Goal: Task Accomplishment & Management: Complete application form

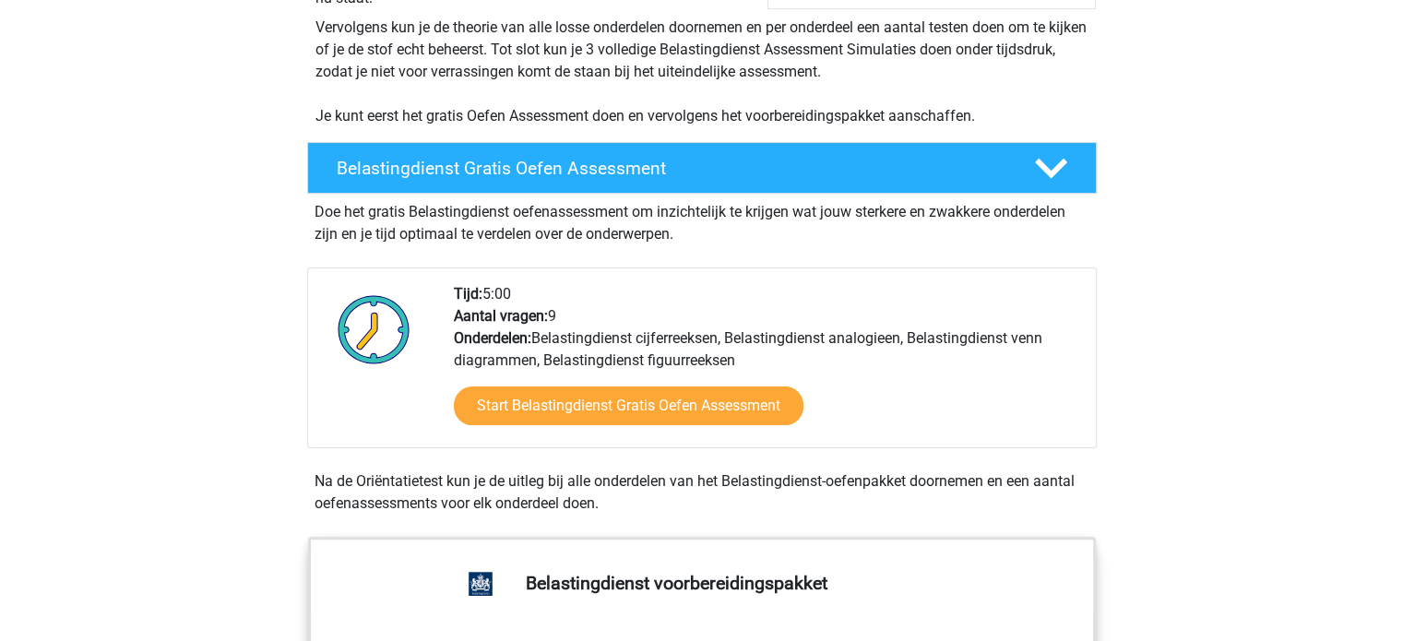
scroll to position [461, 0]
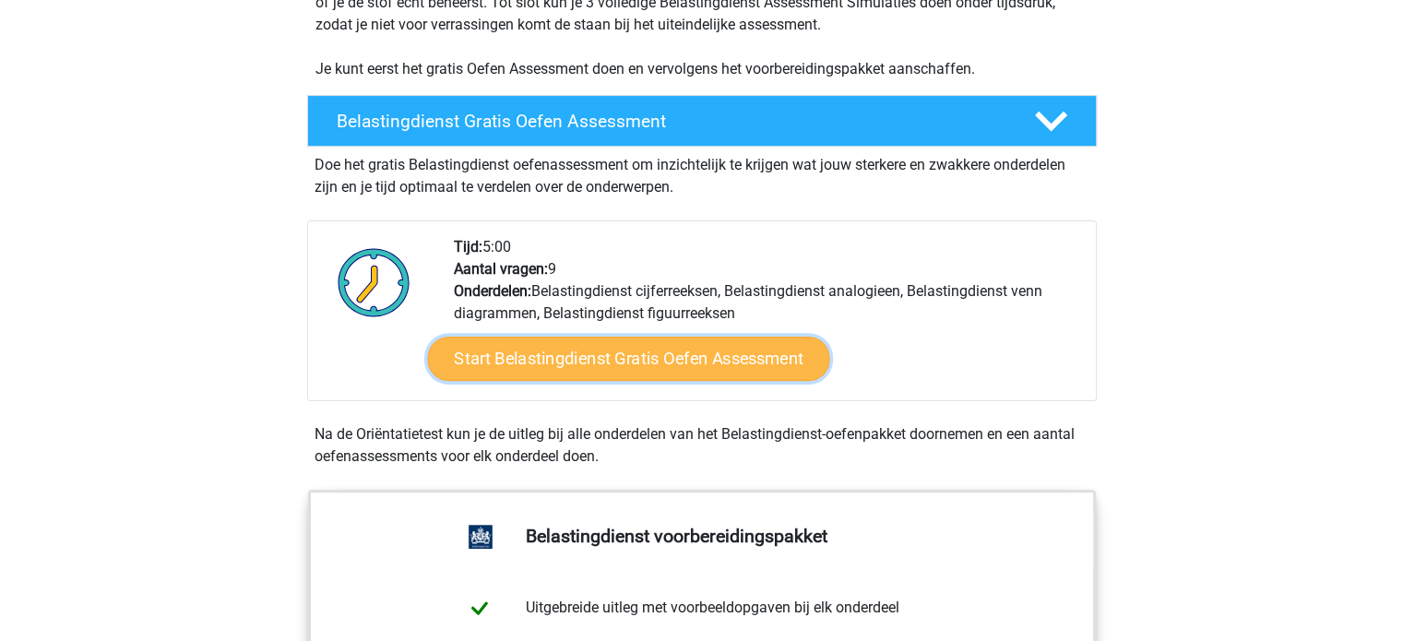
click at [565, 361] on link "Start Belastingdienst Gratis Oefen Assessment" at bounding box center [628, 359] width 402 height 44
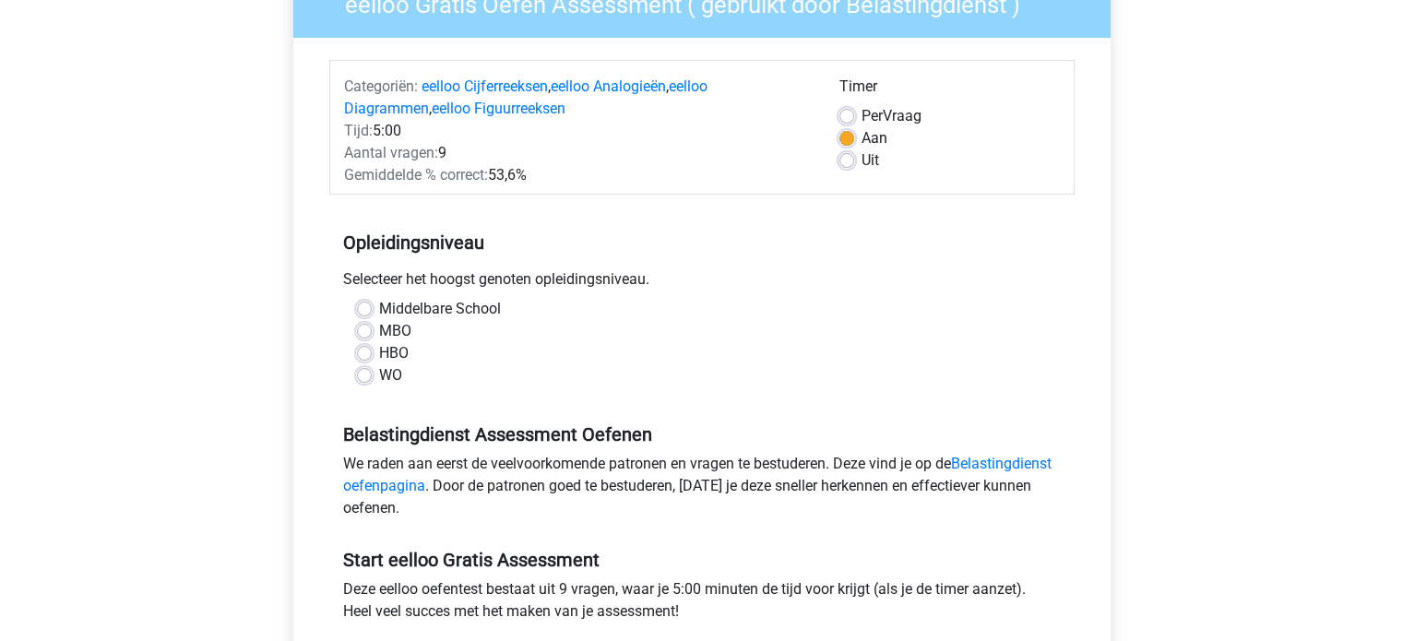
scroll to position [185, 0]
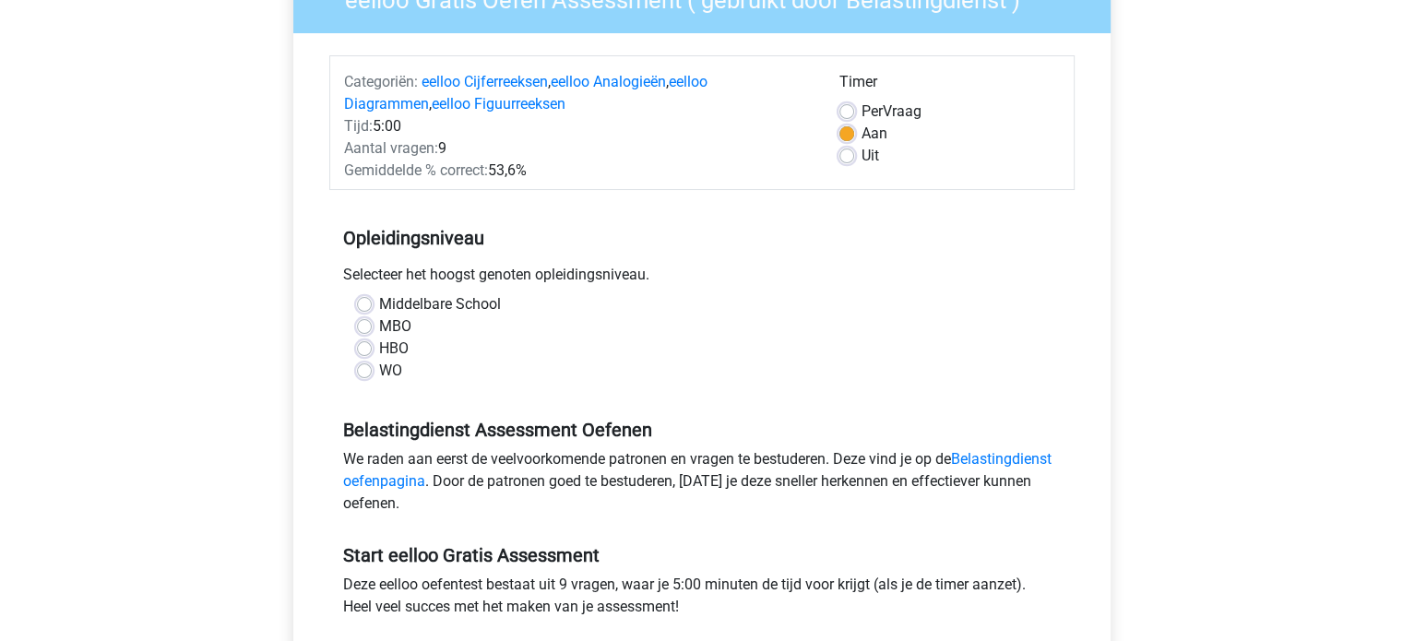
click at [379, 349] on label "HBO" at bounding box center [394, 349] width 30 height 22
click at [365, 349] on input "HBO" at bounding box center [364, 347] width 15 height 18
radio input "true"
click at [379, 326] on label "MBO" at bounding box center [395, 327] width 32 height 22
click at [364, 326] on input "MBO" at bounding box center [364, 325] width 15 height 18
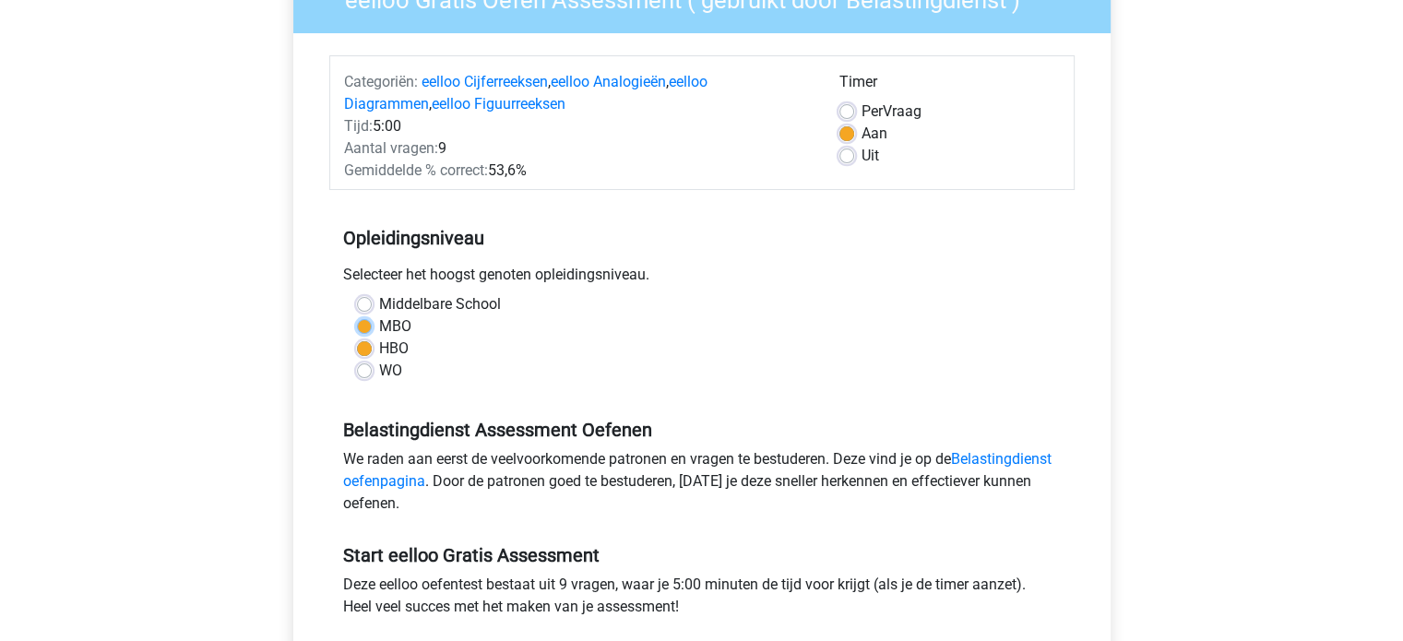
radio input "true"
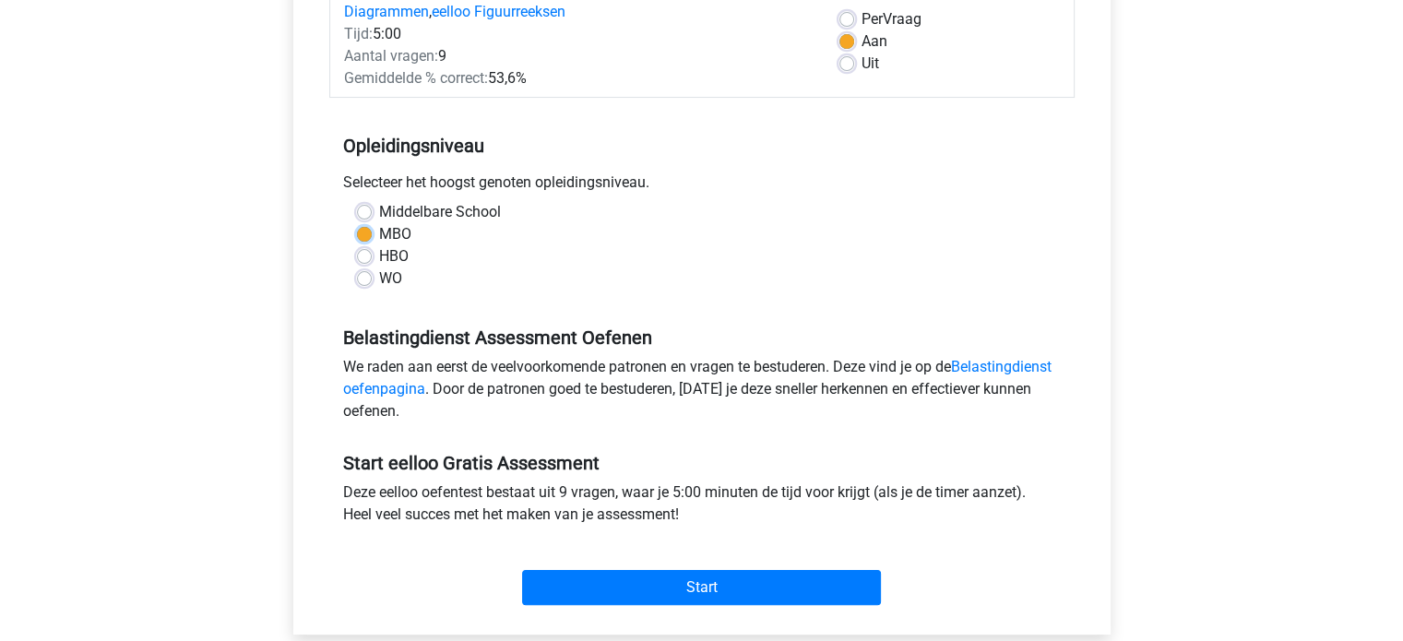
scroll to position [646, 0]
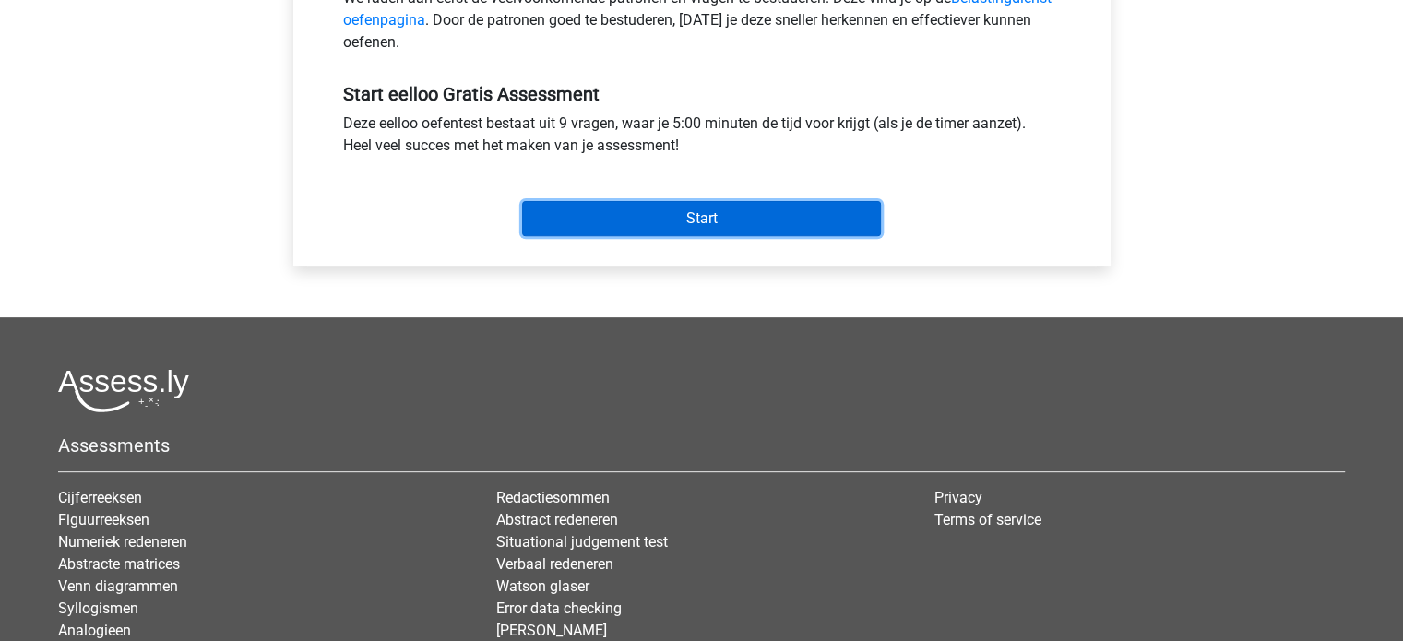
click at [674, 221] on input "Start" at bounding box center [701, 218] width 359 height 35
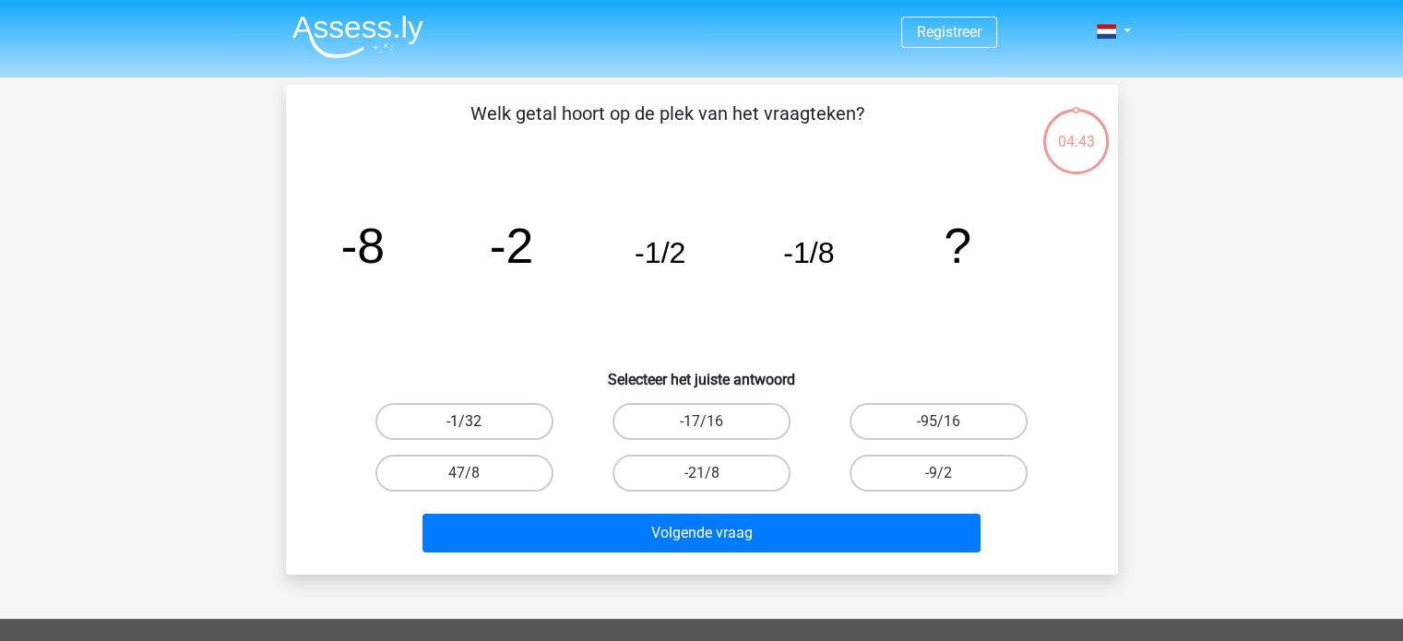
click at [483, 420] on label "-1/32" at bounding box center [465, 421] width 178 height 37
click at [476, 422] on input "-1/32" at bounding box center [470, 428] width 12 height 12
radio input "true"
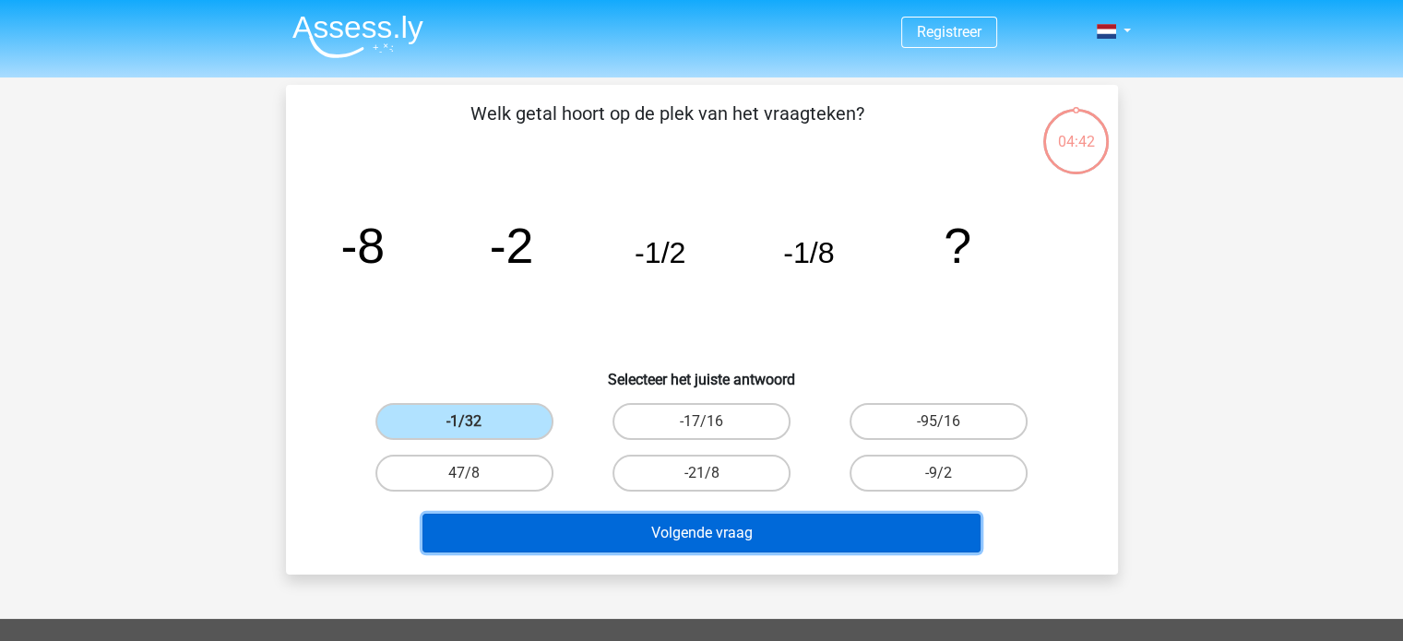
click at [664, 533] on button "Volgende vraag" at bounding box center [702, 533] width 558 height 39
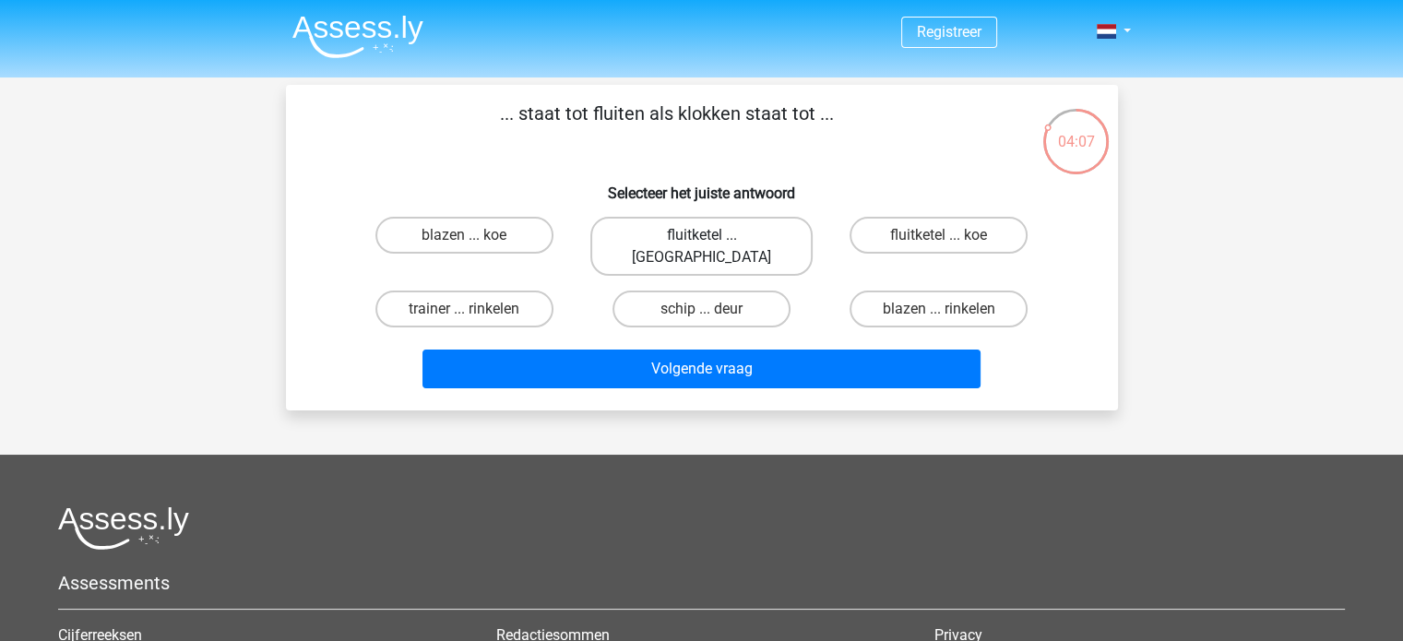
click at [708, 232] on label "fluitketel ... luiden" at bounding box center [701, 246] width 222 height 59
click at [708, 235] on input "fluitketel ... luiden" at bounding box center [707, 241] width 12 height 12
radio input "true"
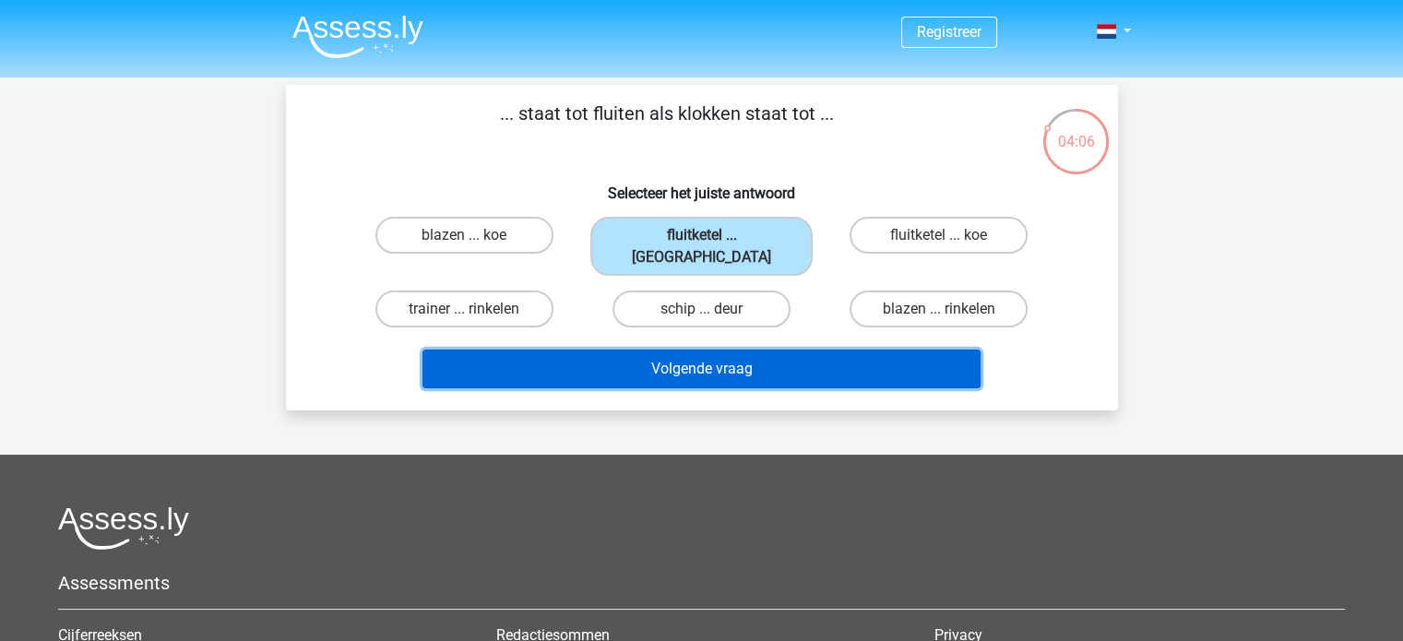
click at [698, 350] on button "Volgende vraag" at bounding box center [702, 369] width 558 height 39
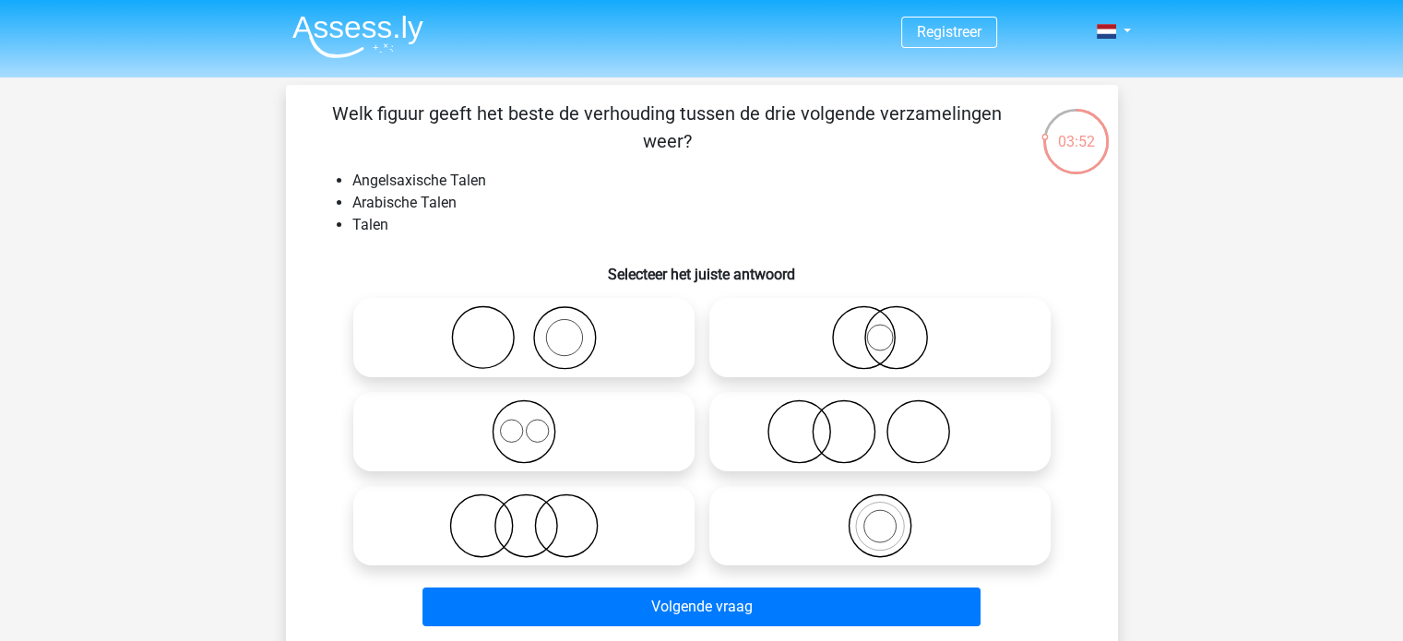
click at [871, 329] on icon at bounding box center [880, 337] width 327 height 65
click at [880, 328] on input "radio" at bounding box center [886, 322] width 12 height 12
radio input "true"
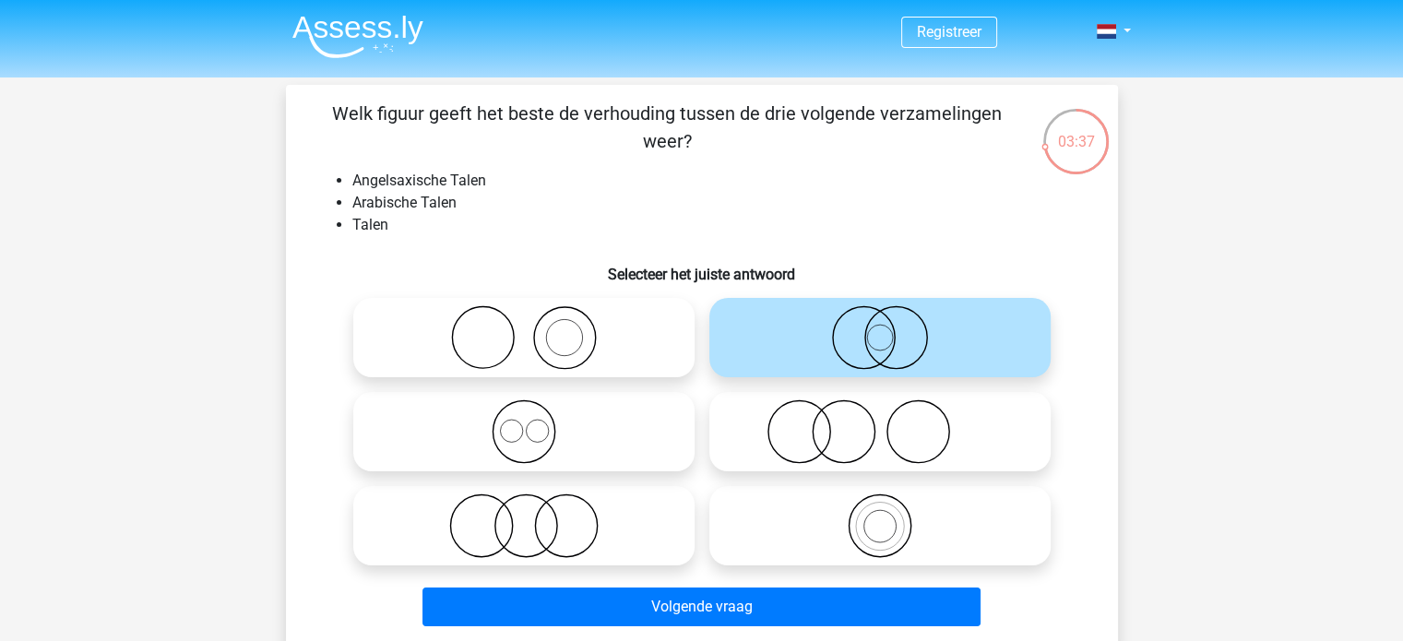
click at [805, 439] on icon at bounding box center [880, 432] width 327 height 65
click at [880, 423] on input "radio" at bounding box center [886, 417] width 12 height 12
radio input "true"
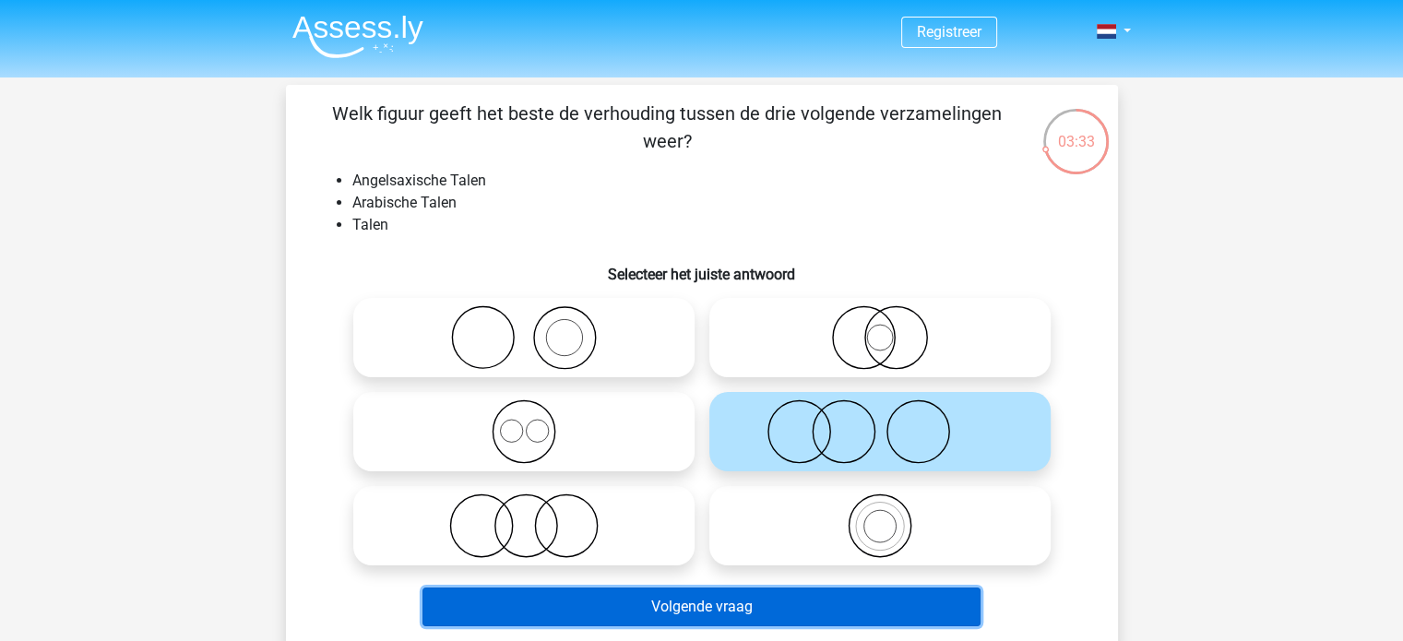
click at [634, 597] on button "Volgende vraag" at bounding box center [702, 607] width 558 height 39
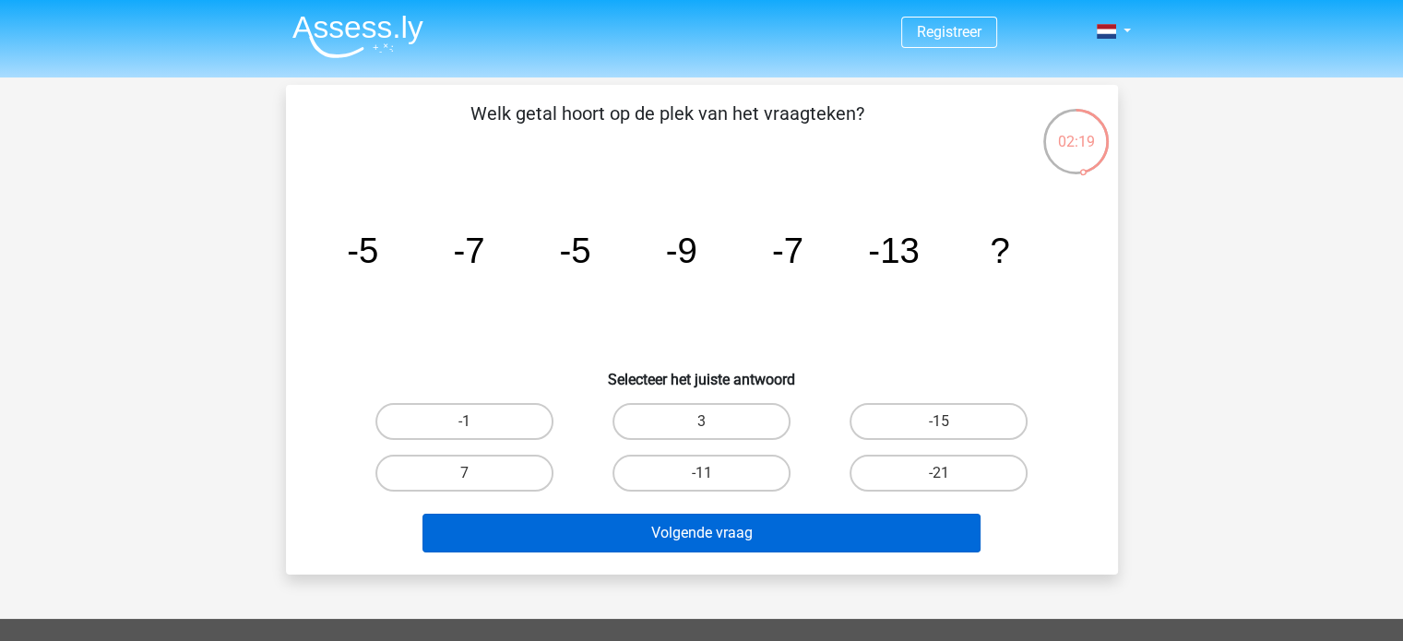
drag, startPoint x: 695, startPoint y: 476, endPoint x: 688, endPoint y: 548, distance: 72.3
click at [688, 548] on div "Welk getal hoort op de plek van het vraagteken? image/svg+xml -5 -7 -5 -9 -7 -1…" at bounding box center [701, 330] width 817 height 460
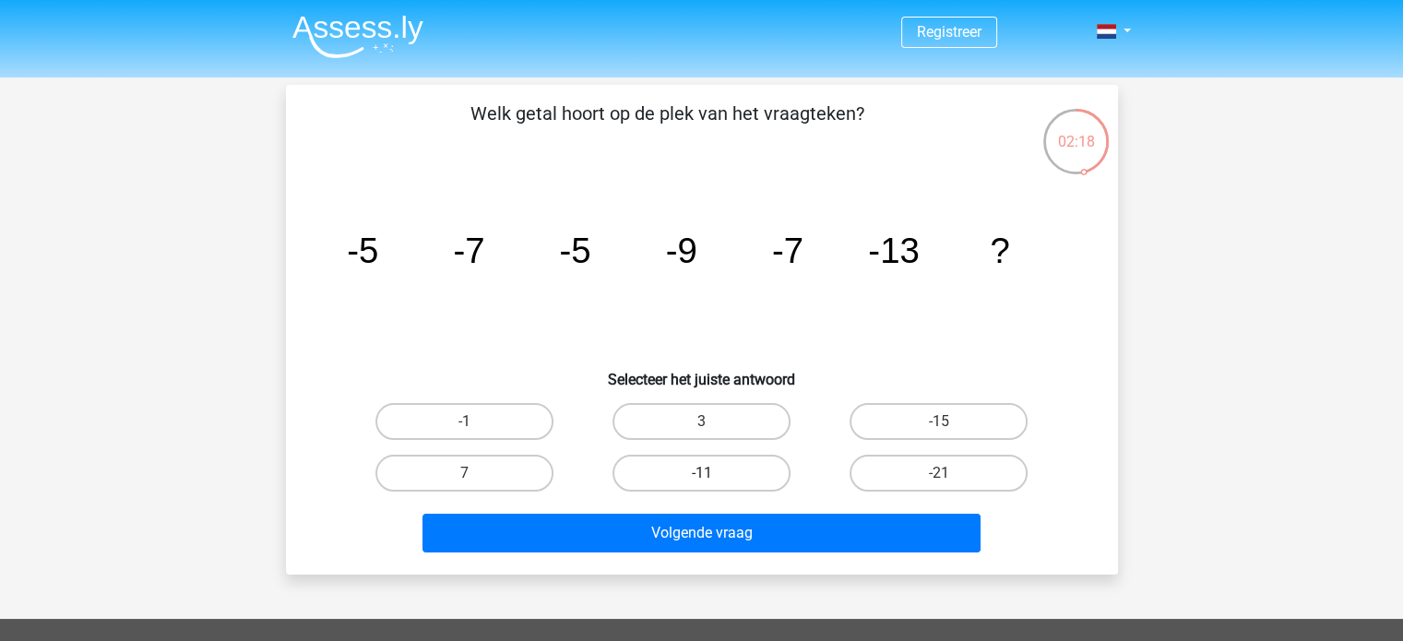
click at [692, 484] on label "-11" at bounding box center [702, 473] width 178 height 37
click at [701, 484] on input "-11" at bounding box center [707, 479] width 12 height 12
radio input "true"
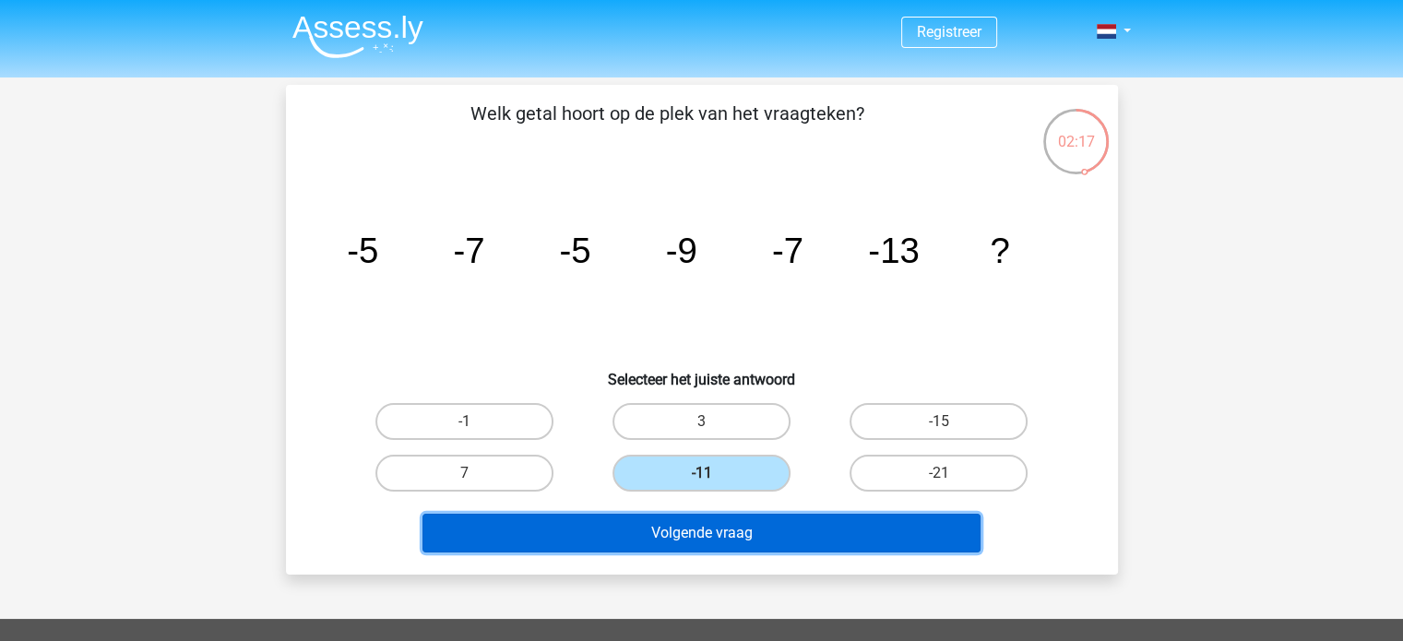
click at [687, 529] on button "Volgende vraag" at bounding box center [702, 533] width 558 height 39
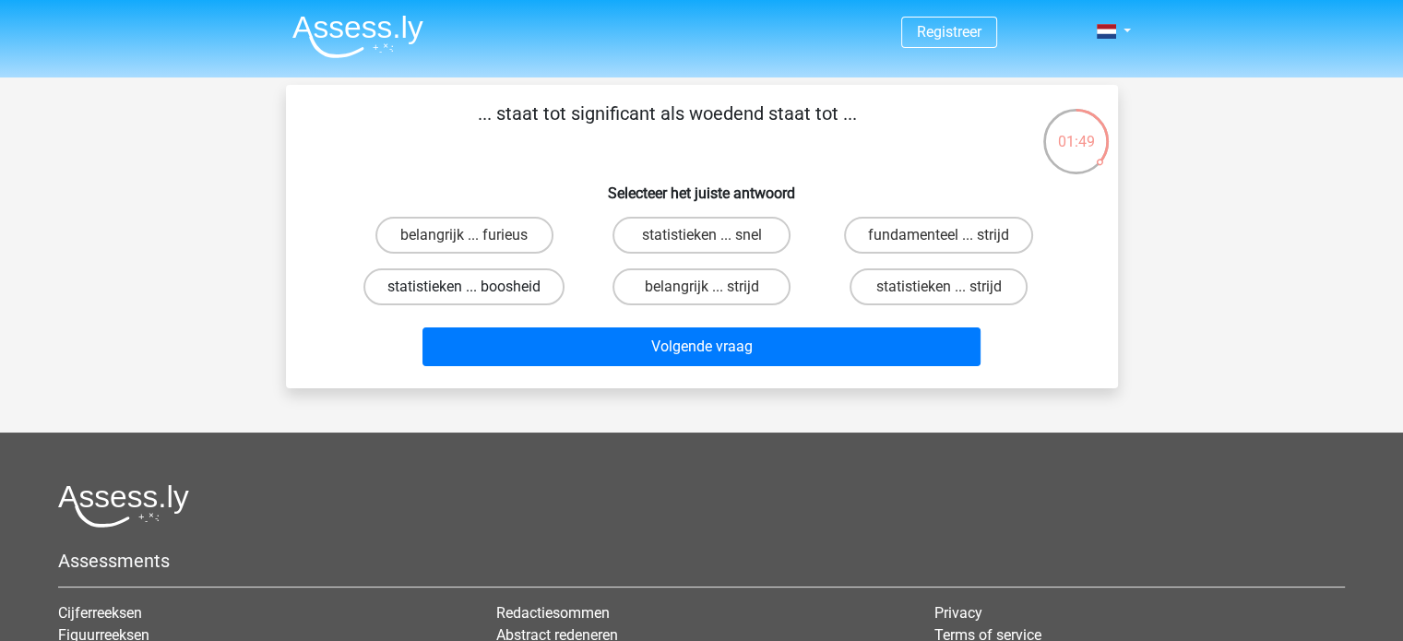
click at [457, 293] on label "statistieken ... boosheid" at bounding box center [464, 286] width 201 height 37
click at [464, 293] on input "statistieken ... boosheid" at bounding box center [470, 293] width 12 height 12
radio input "true"
click at [424, 237] on label "belangrijk ... furieus" at bounding box center [465, 235] width 178 height 37
click at [464, 237] on input "belangrijk ... furieus" at bounding box center [470, 241] width 12 height 12
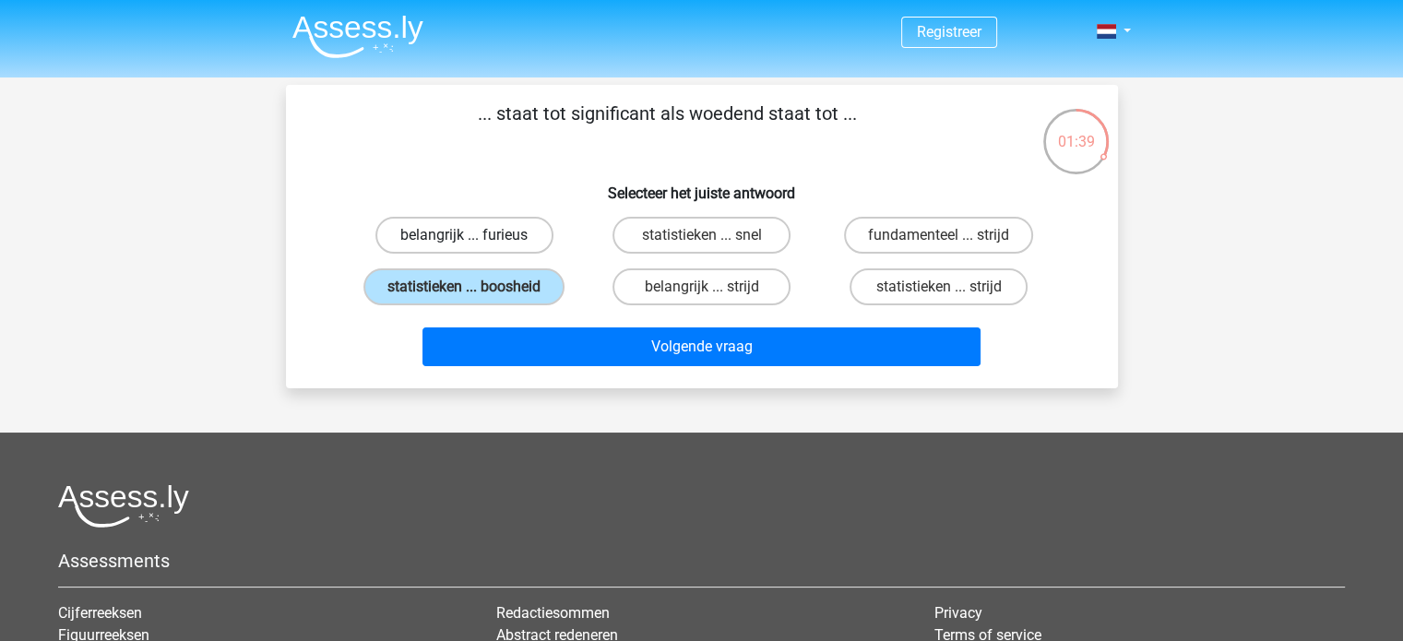
radio input "true"
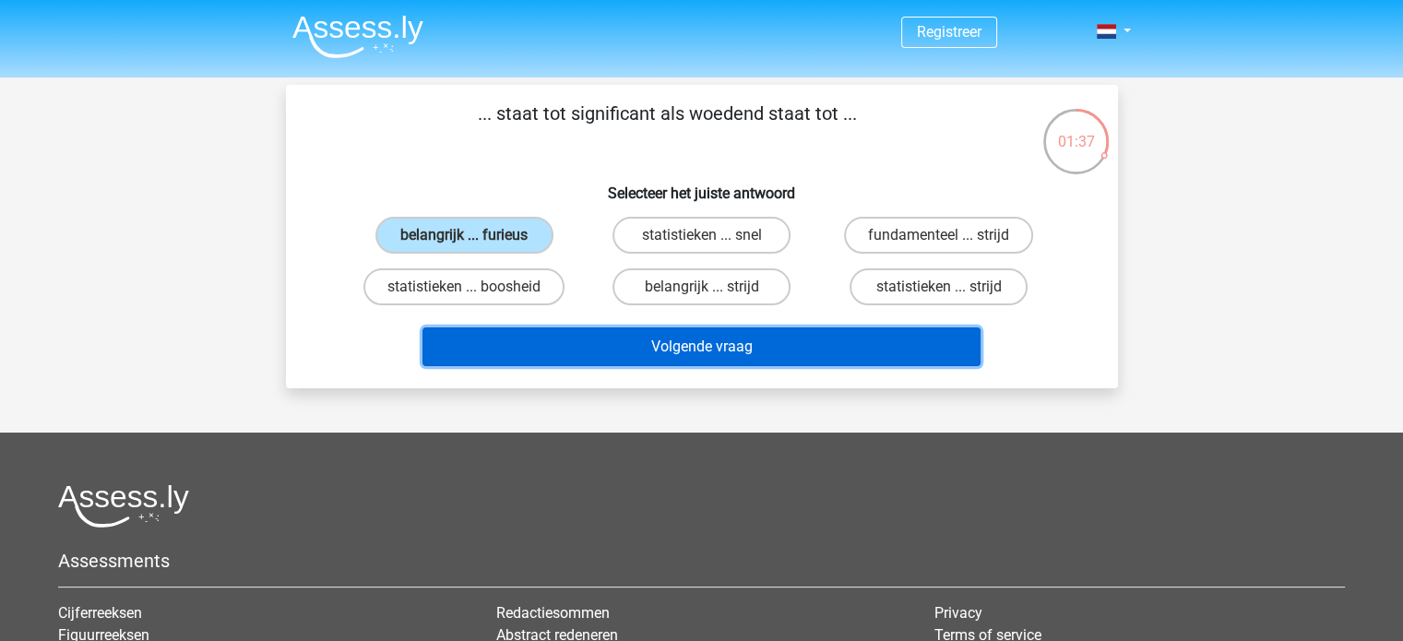
click at [565, 340] on button "Volgende vraag" at bounding box center [702, 347] width 558 height 39
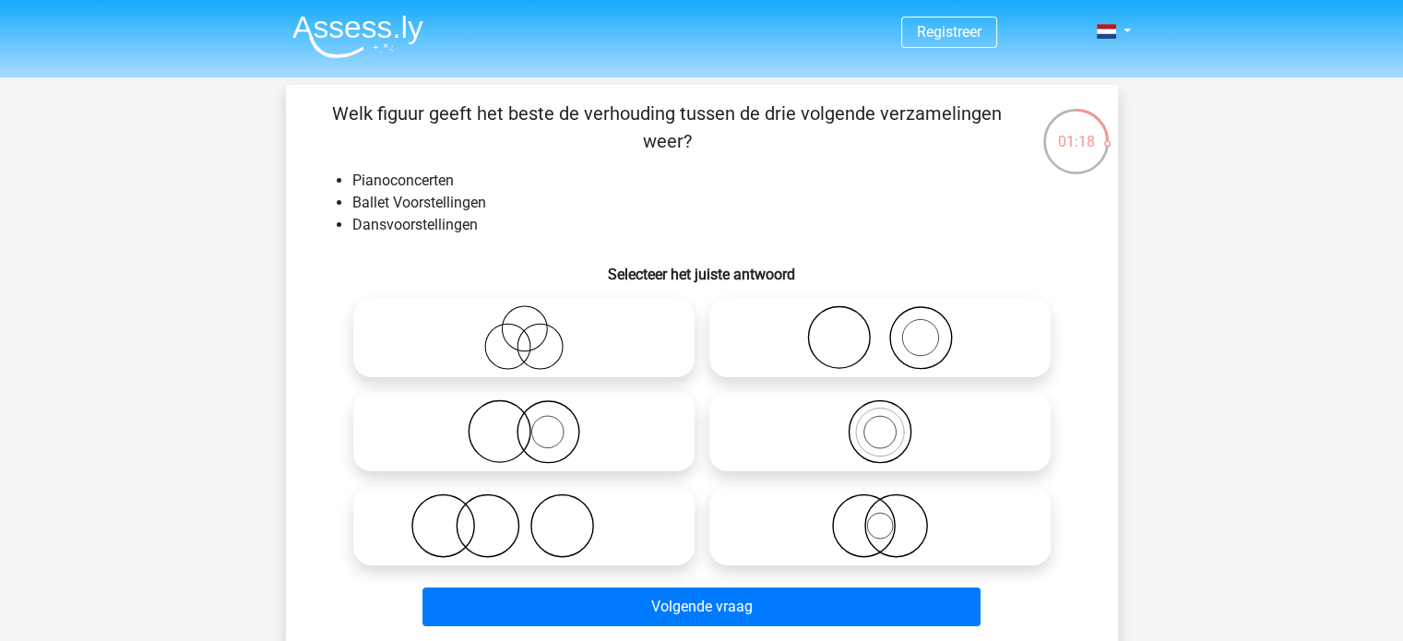
click at [517, 509] on icon at bounding box center [524, 526] width 327 height 65
click at [524, 509] on input "radio" at bounding box center [530, 511] width 12 height 12
radio input "true"
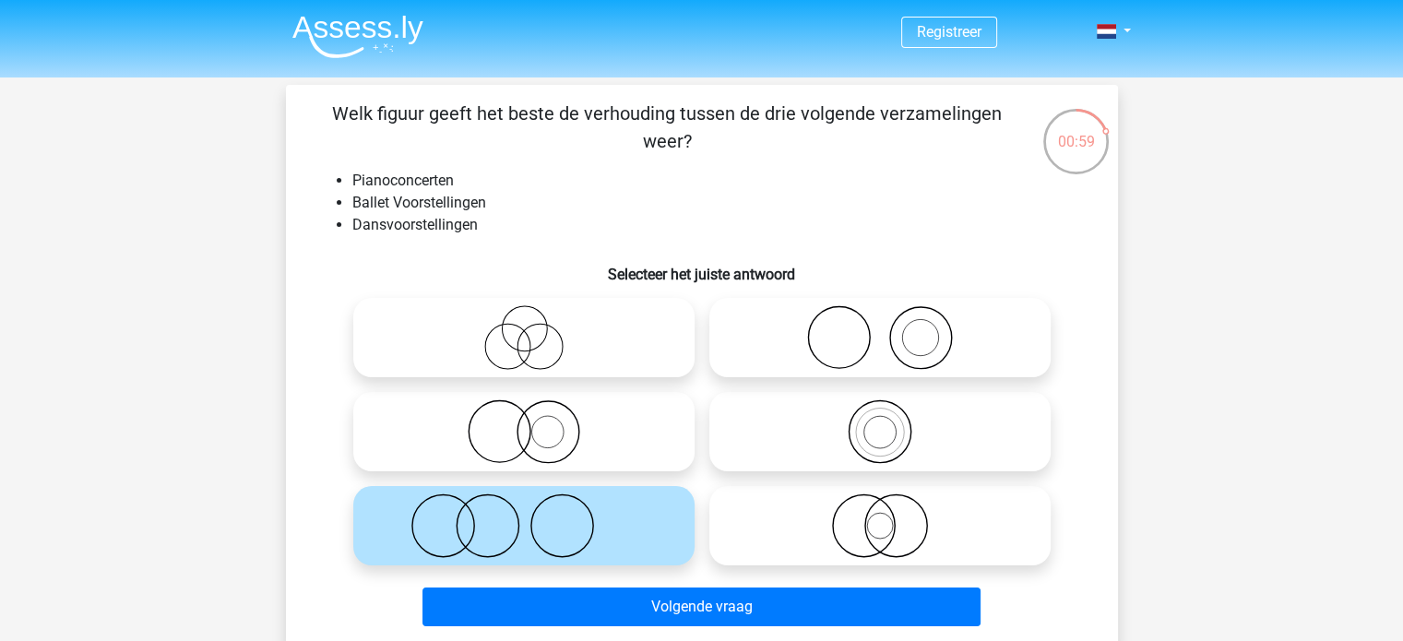
click at [830, 324] on icon at bounding box center [880, 337] width 327 height 65
click at [880, 324] on input "radio" at bounding box center [886, 322] width 12 height 12
radio input "true"
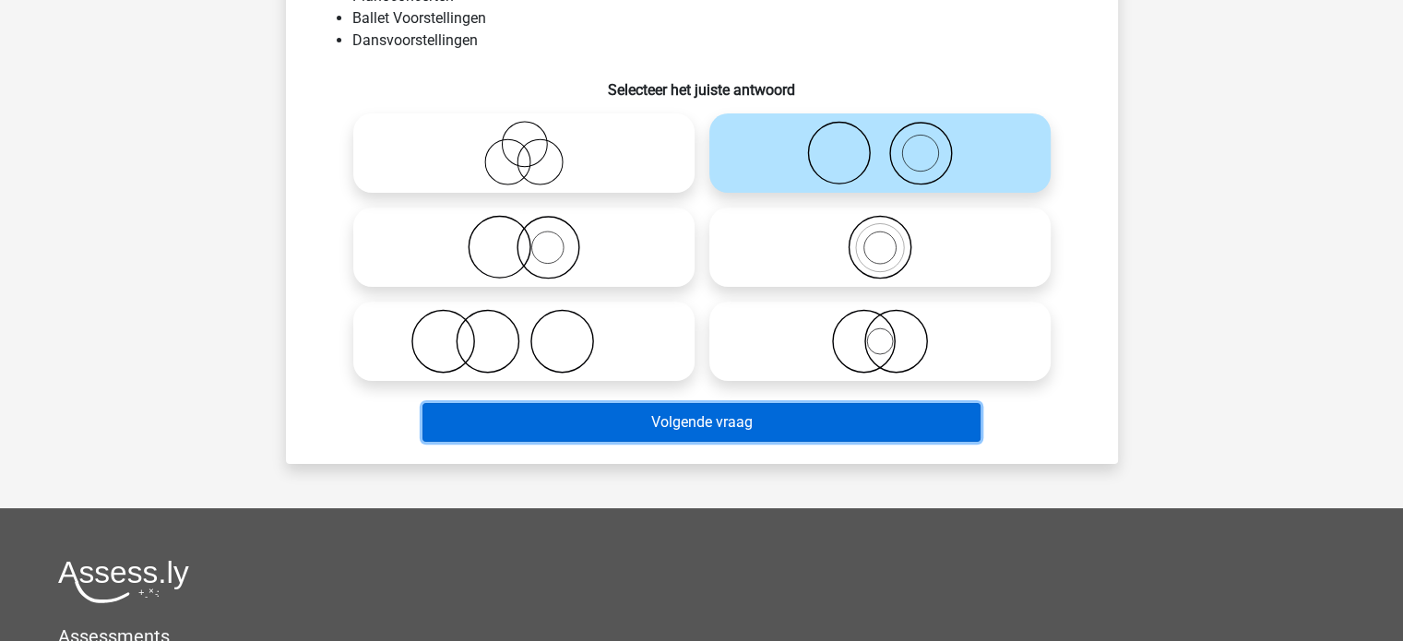
click at [705, 423] on button "Volgende vraag" at bounding box center [702, 422] width 558 height 39
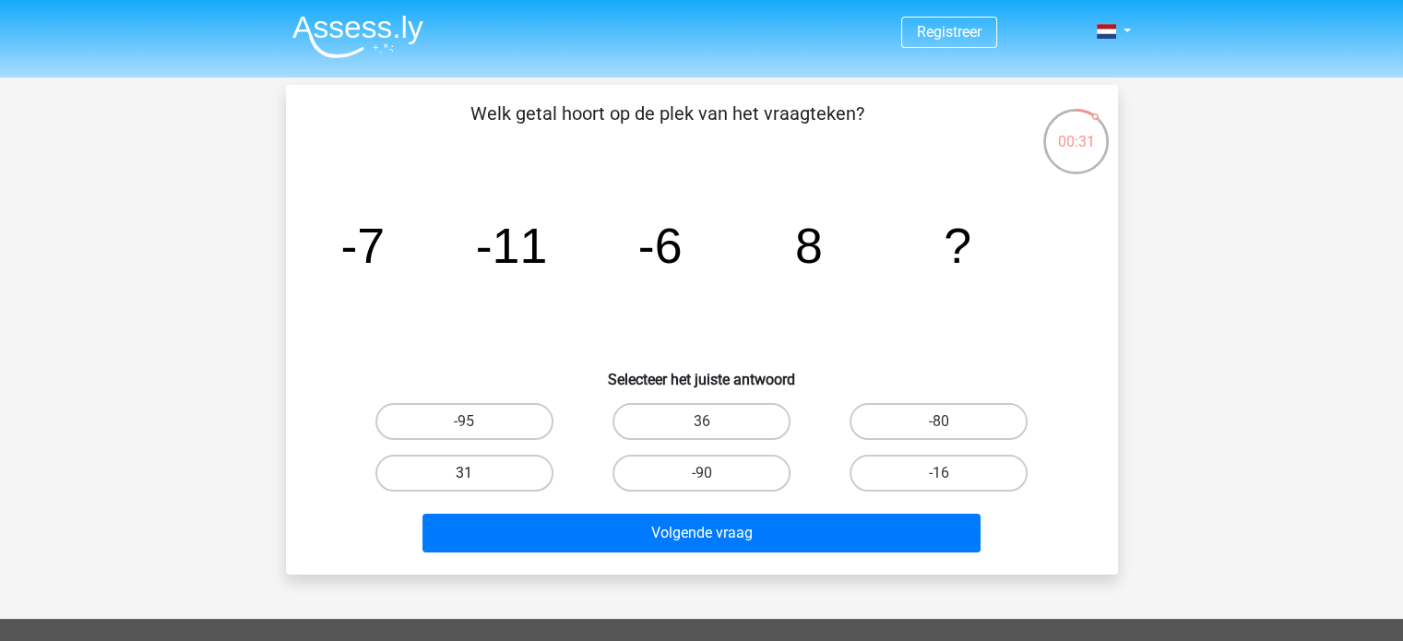
click at [494, 481] on label "31" at bounding box center [465, 473] width 178 height 37
click at [476, 481] on input "31" at bounding box center [470, 479] width 12 height 12
radio input "true"
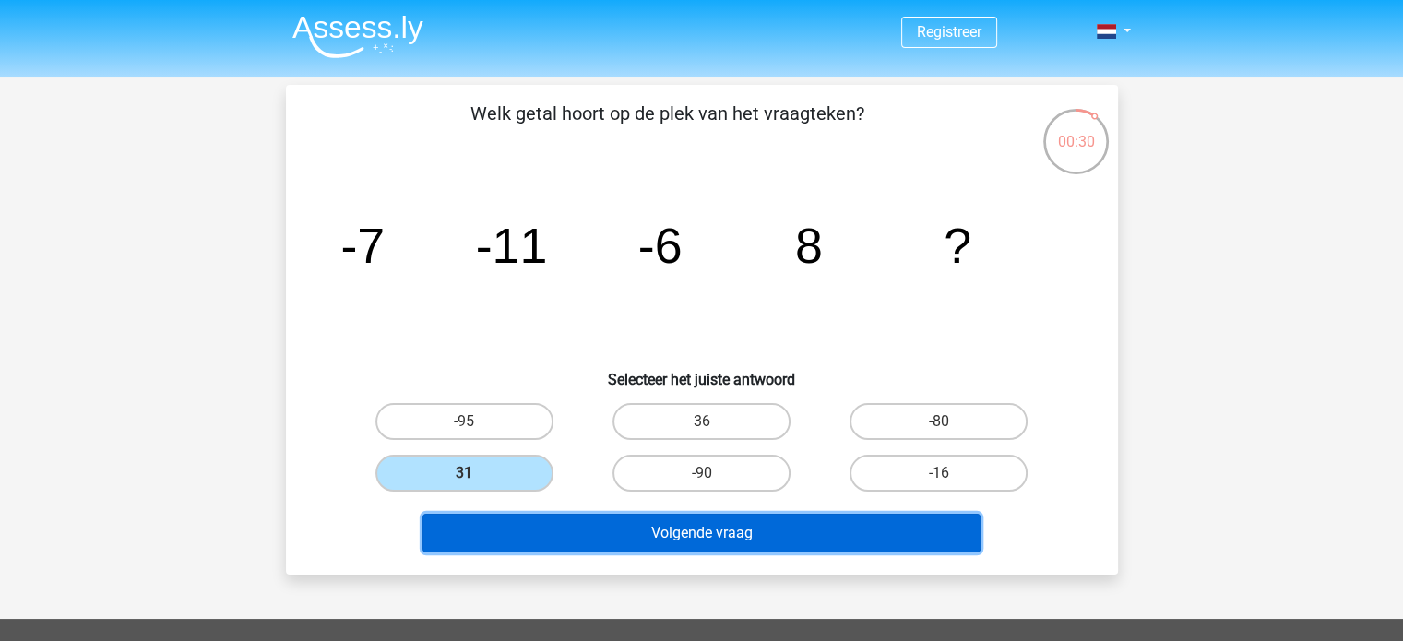
click at [598, 539] on button "Volgende vraag" at bounding box center [702, 533] width 558 height 39
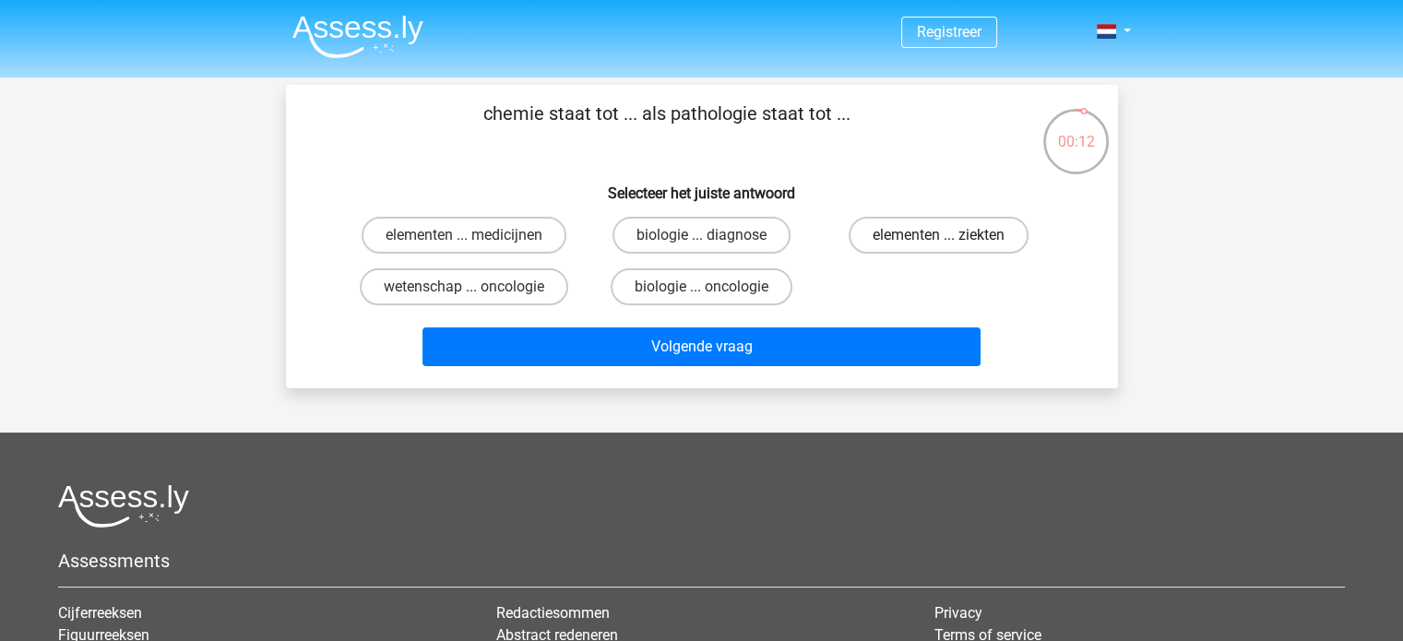
click at [896, 237] on label "elementen ... ziekten" at bounding box center [939, 235] width 180 height 37
click at [939, 237] on input "elementen ... ziekten" at bounding box center [945, 241] width 12 height 12
radio input "true"
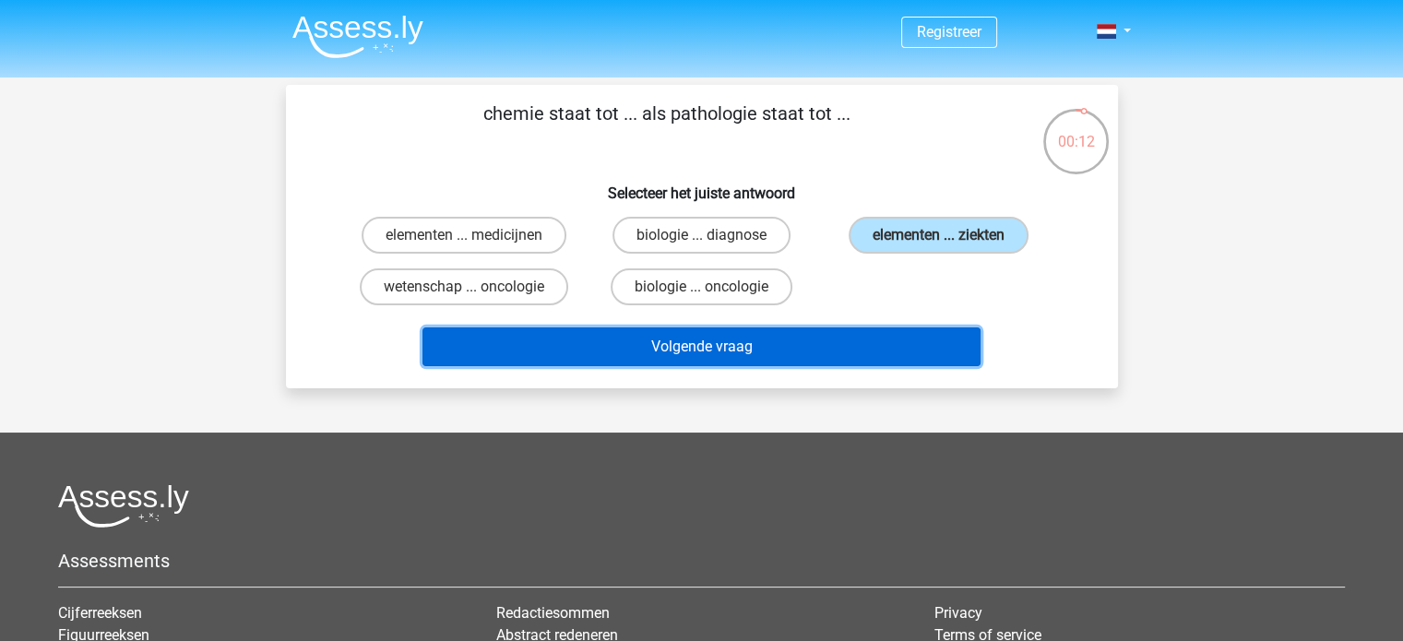
click at [773, 354] on button "Volgende vraag" at bounding box center [702, 347] width 558 height 39
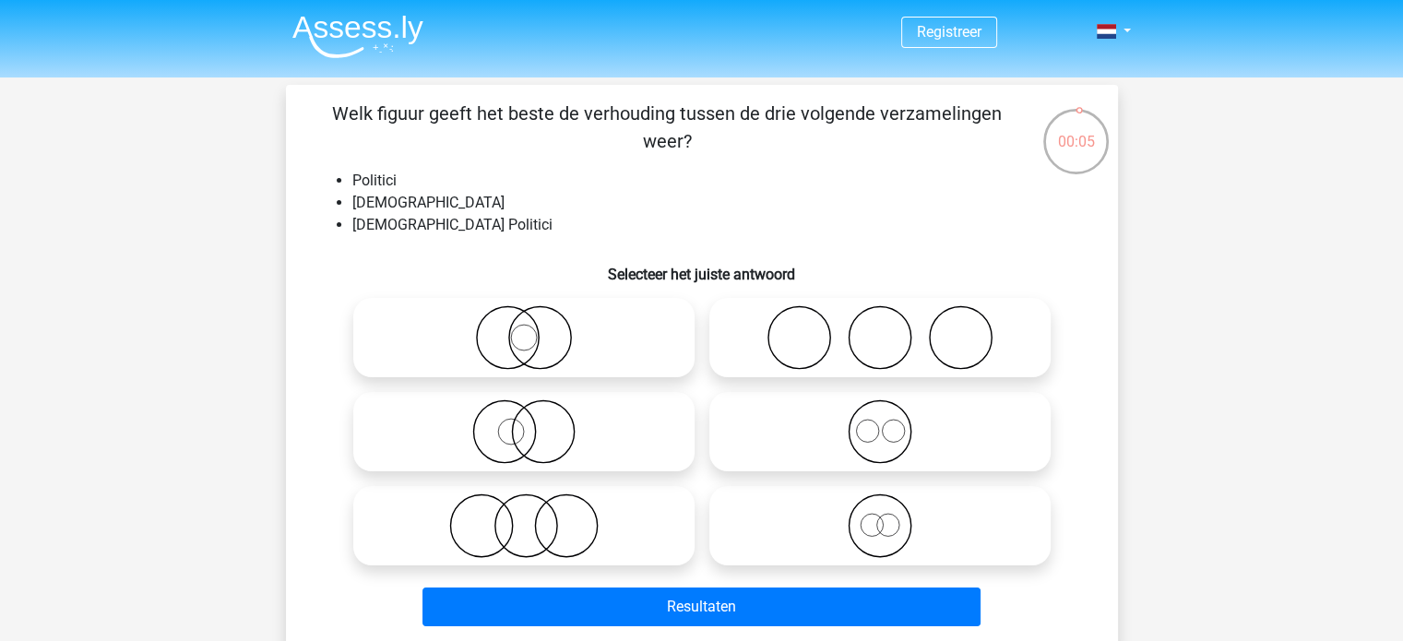
drag, startPoint x: 816, startPoint y: 335, endPoint x: 808, endPoint y: 352, distance: 19.0
click at [816, 335] on icon at bounding box center [880, 337] width 327 height 65
click at [880, 328] on input "radio" at bounding box center [886, 322] width 12 height 12
radio input "true"
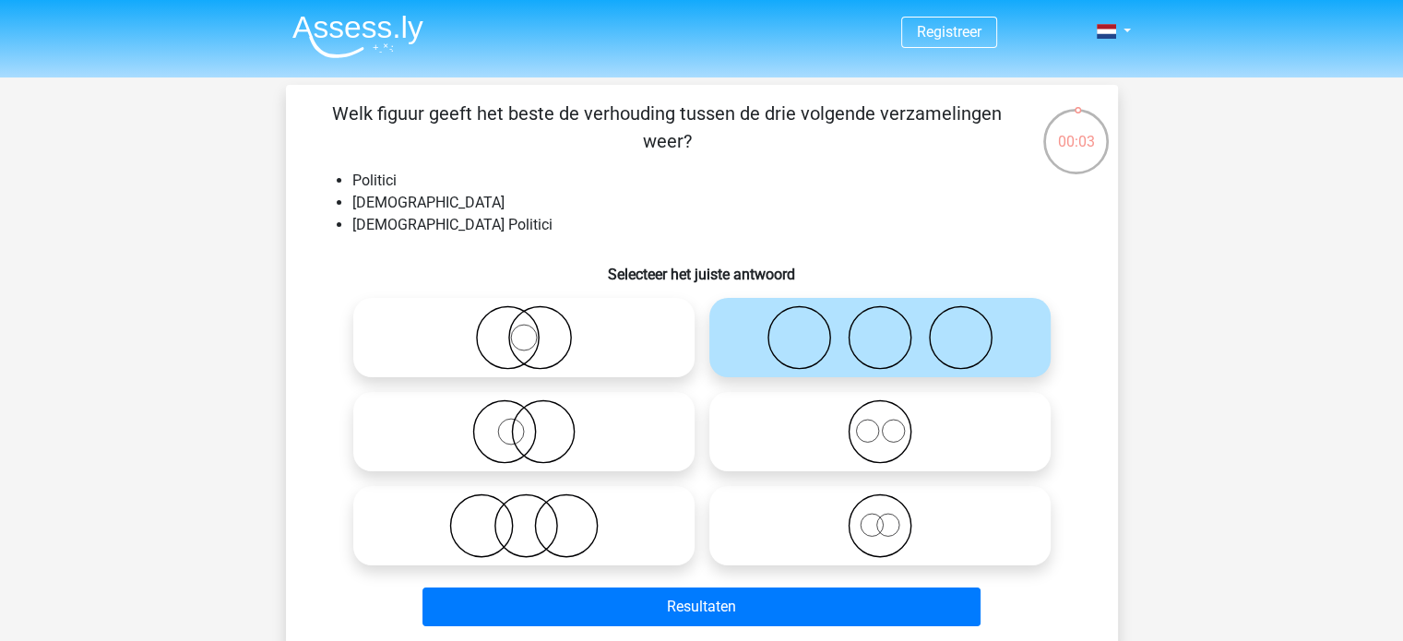
click at [590, 432] on icon at bounding box center [524, 432] width 327 height 65
click at [536, 423] on input "radio" at bounding box center [530, 417] width 12 height 12
radio input "true"
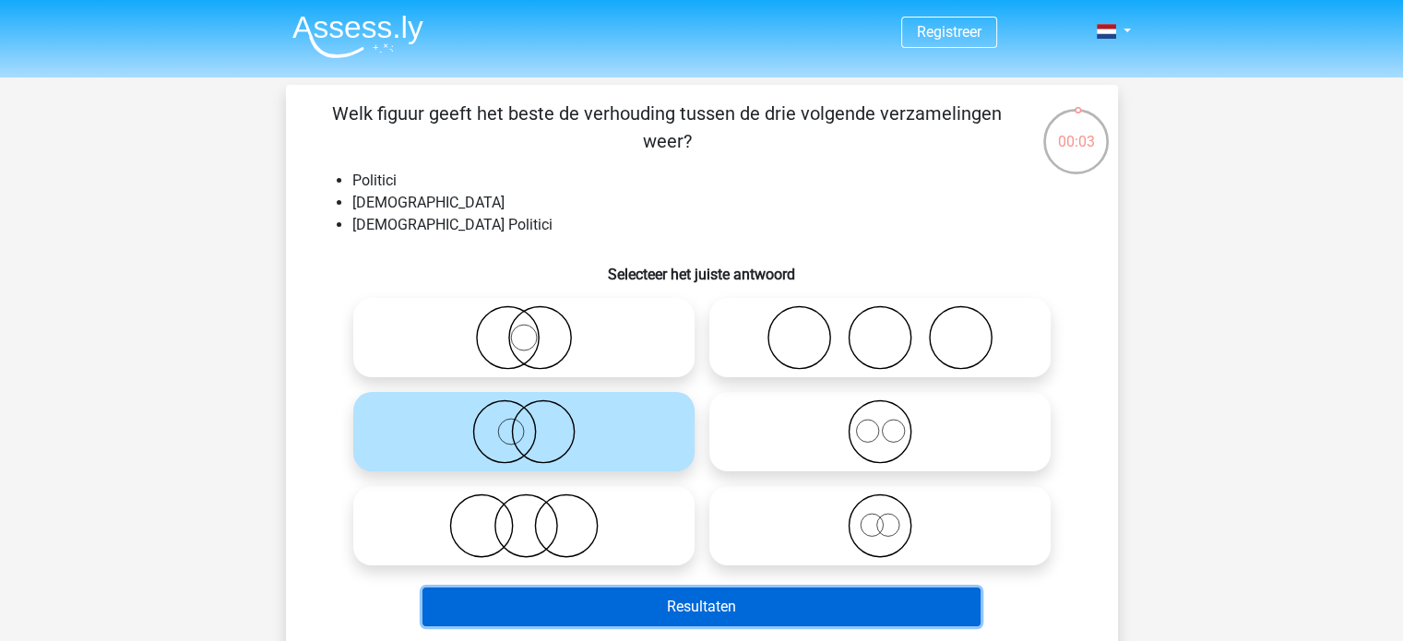
click at [605, 608] on button "Resultaten" at bounding box center [702, 607] width 558 height 39
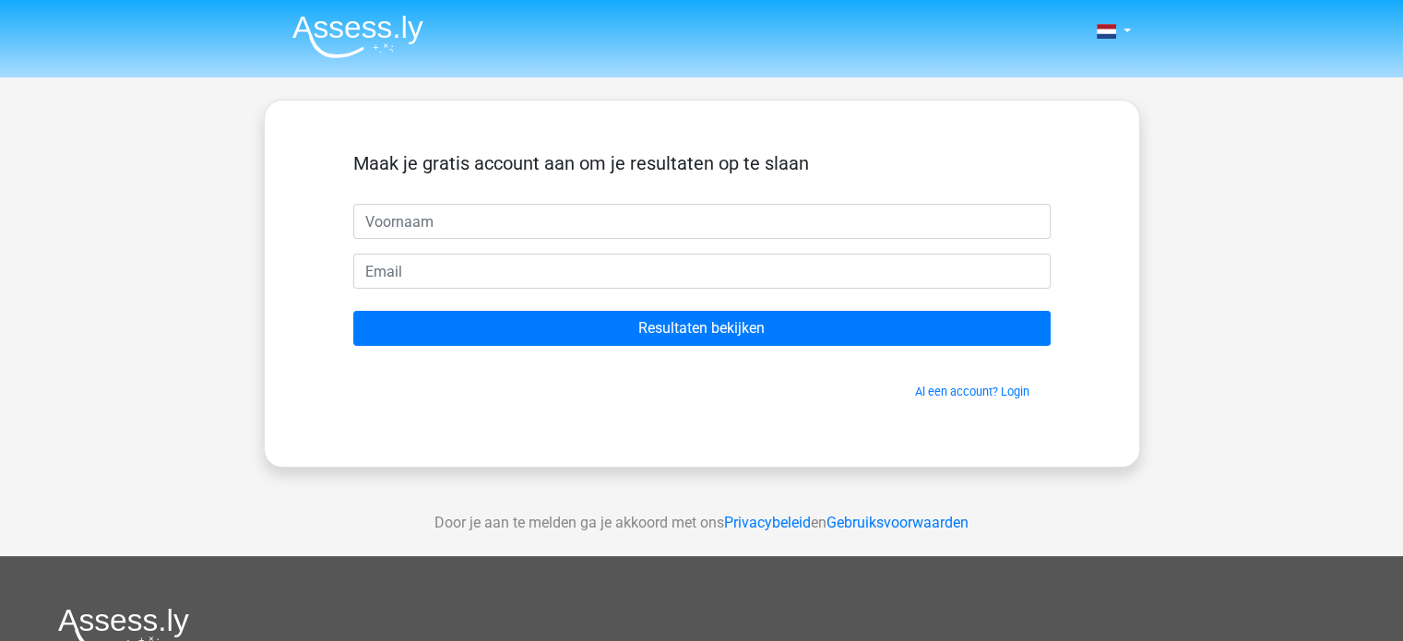
click at [489, 219] on input "text" at bounding box center [702, 221] width 698 height 35
type input "joost"
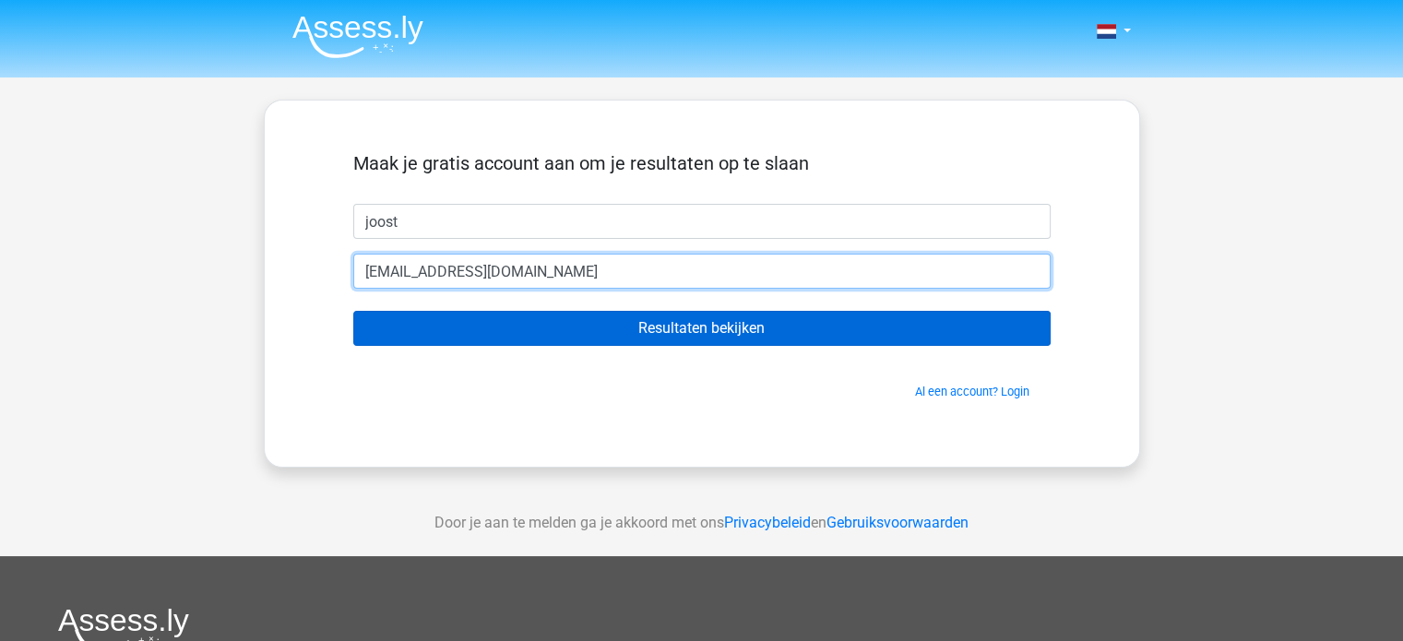
type input "jsvanderschaar@gmail.com"
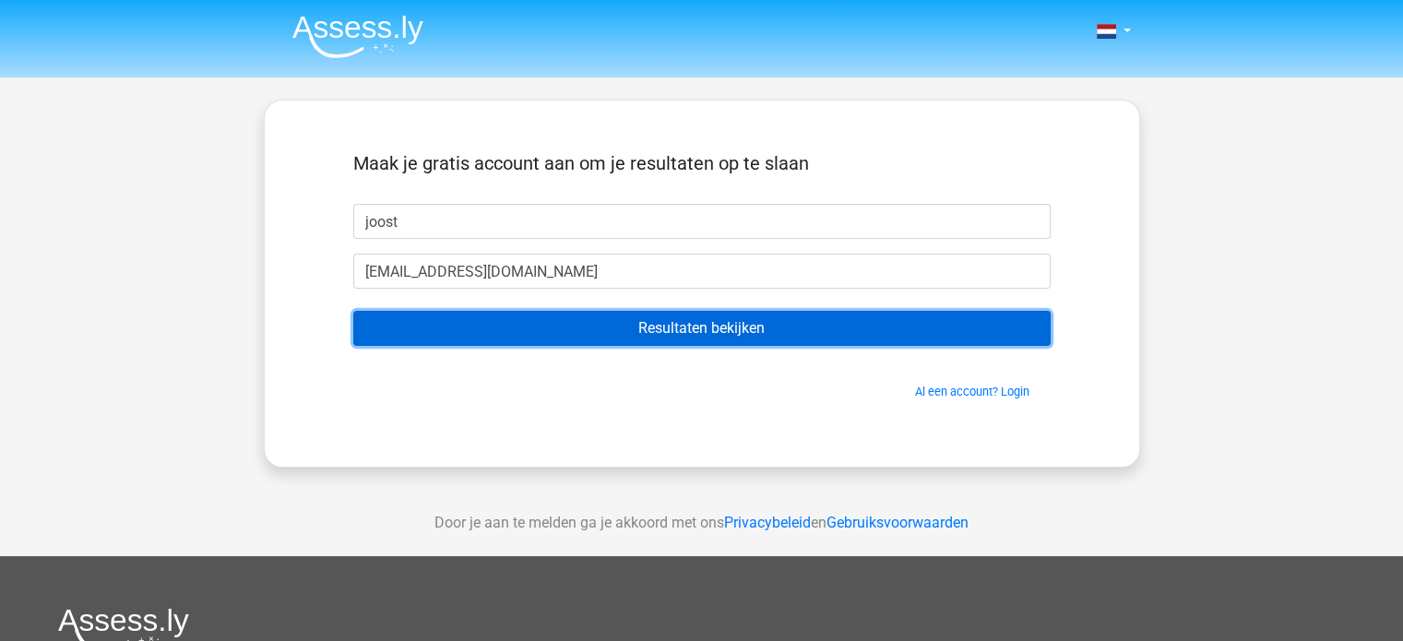
click at [527, 326] on input "Resultaten bekijken" at bounding box center [702, 328] width 698 height 35
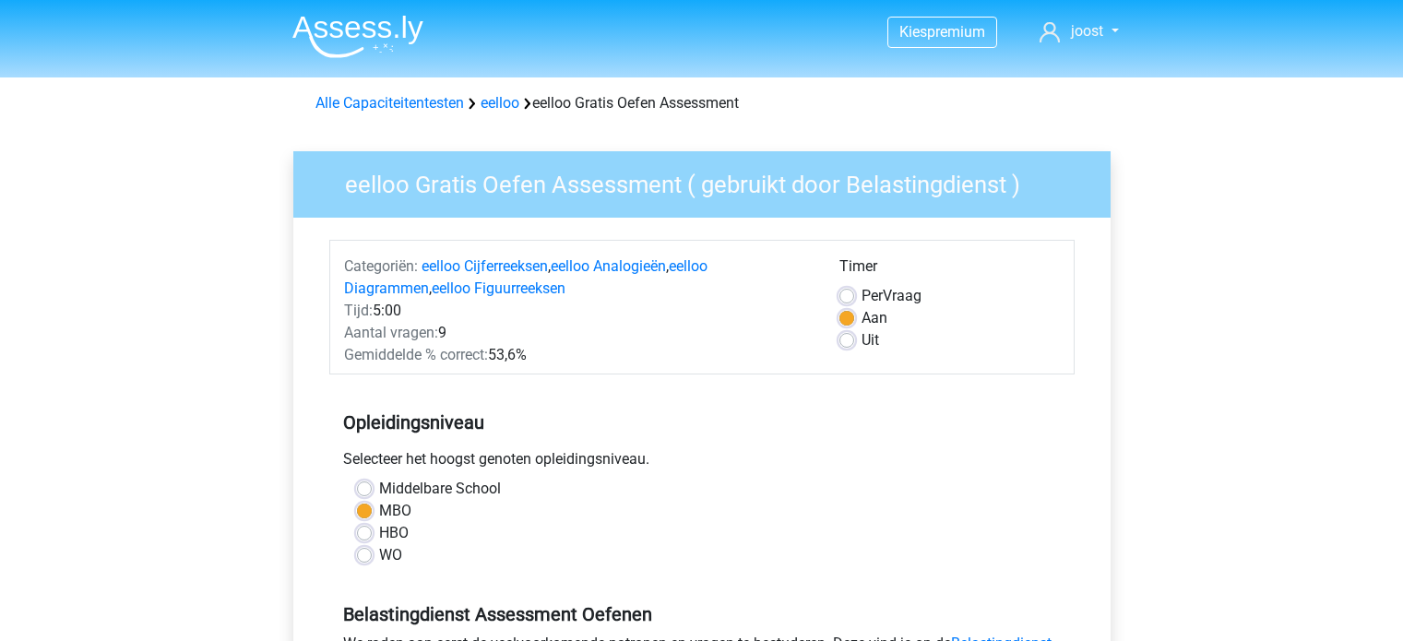
scroll to position [646, 0]
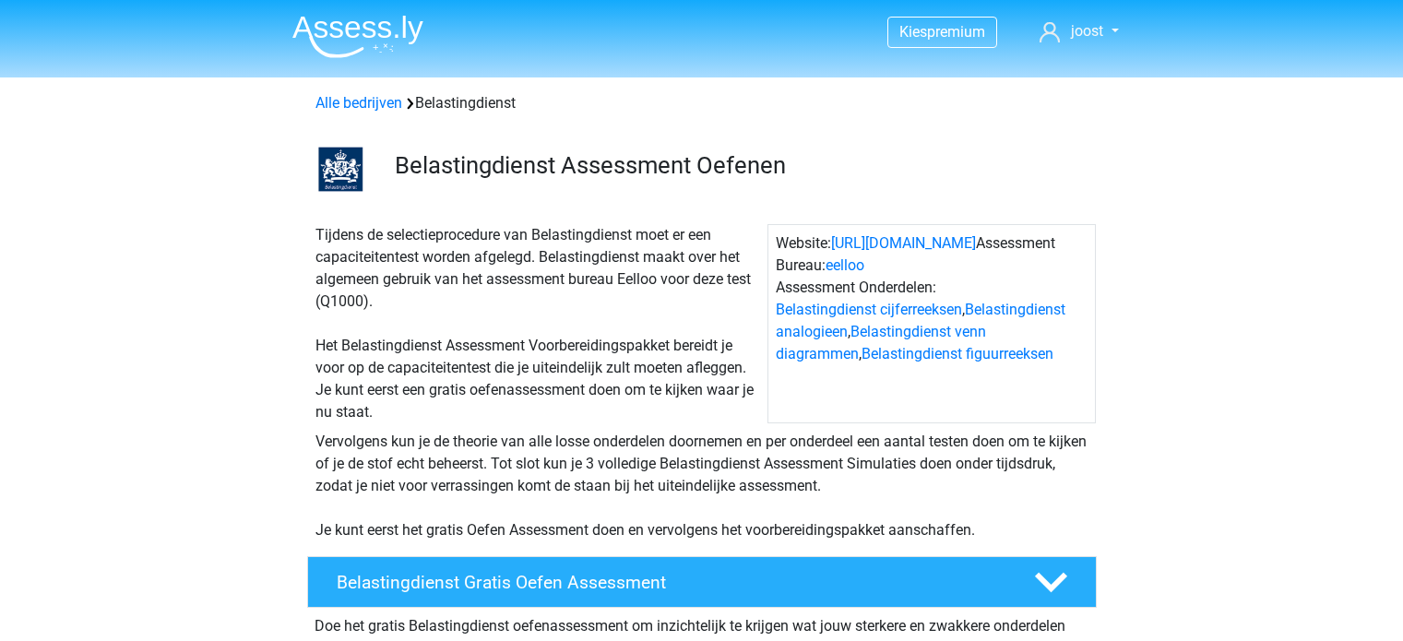
scroll to position [461, 0]
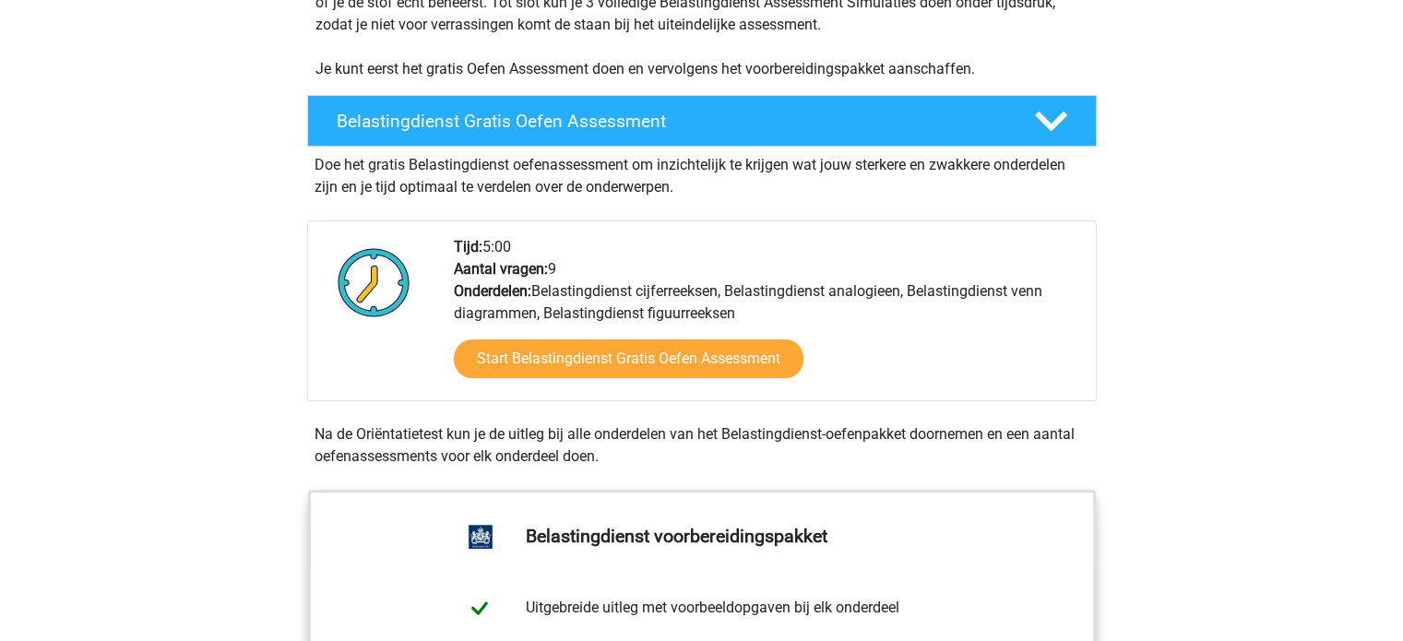
drag, startPoint x: 308, startPoint y: 200, endPoint x: 310, endPoint y: 171, distance: 29.6
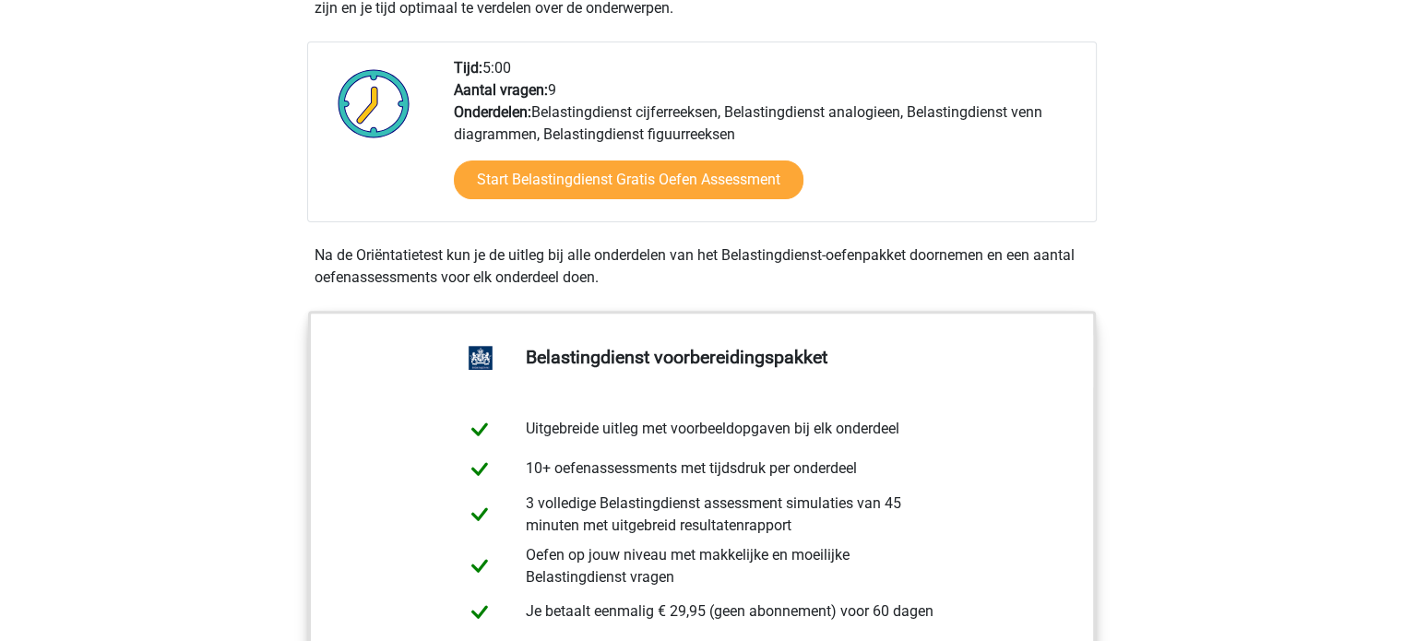
scroll to position [461, 0]
